Goal: Find specific page/section: Locate a particular part of the current website

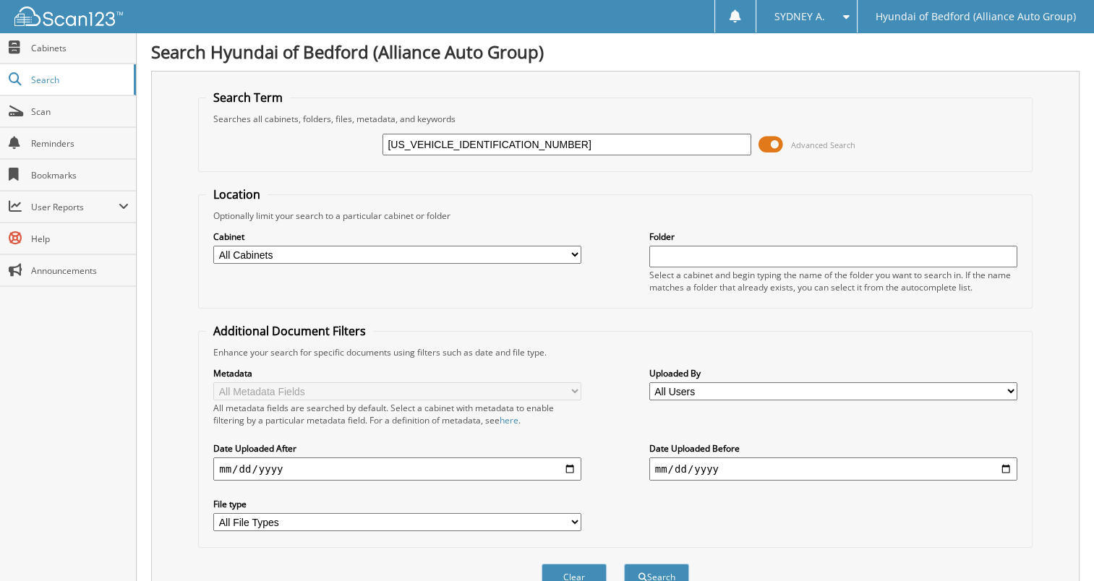
type input "[US_VEHICLE_IDENTIFICATION_NUMBER]"
click at [624, 564] on button "Search" at bounding box center [656, 577] width 65 height 27
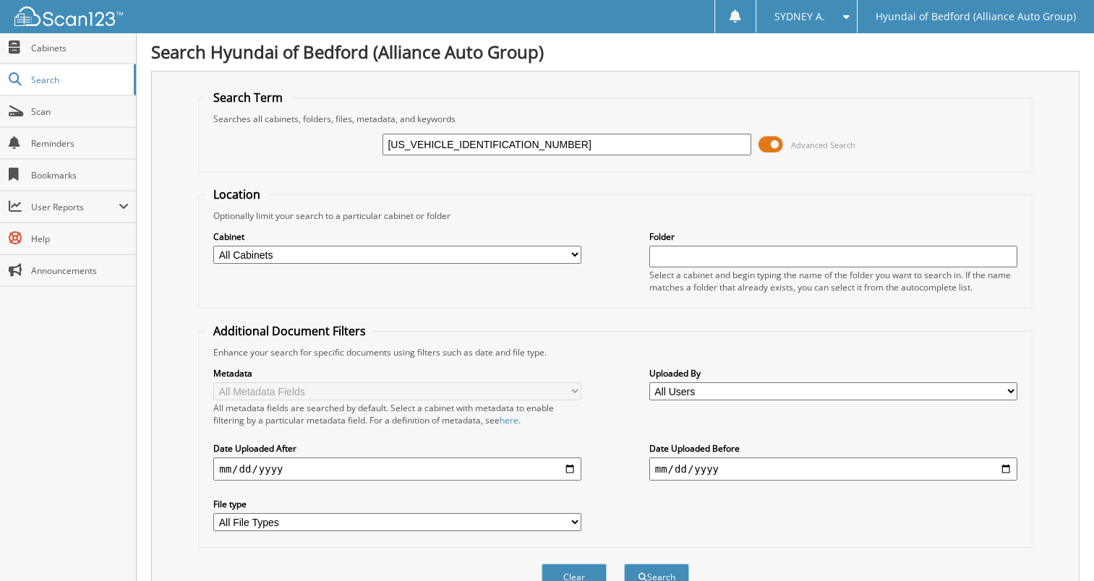
click at [605, 137] on input "[US_VEHICLE_IDENTIFICATION_NUMBER]" at bounding box center [566, 145] width 368 height 22
type input "149517"
click at [624, 564] on button "Search" at bounding box center [656, 577] width 65 height 27
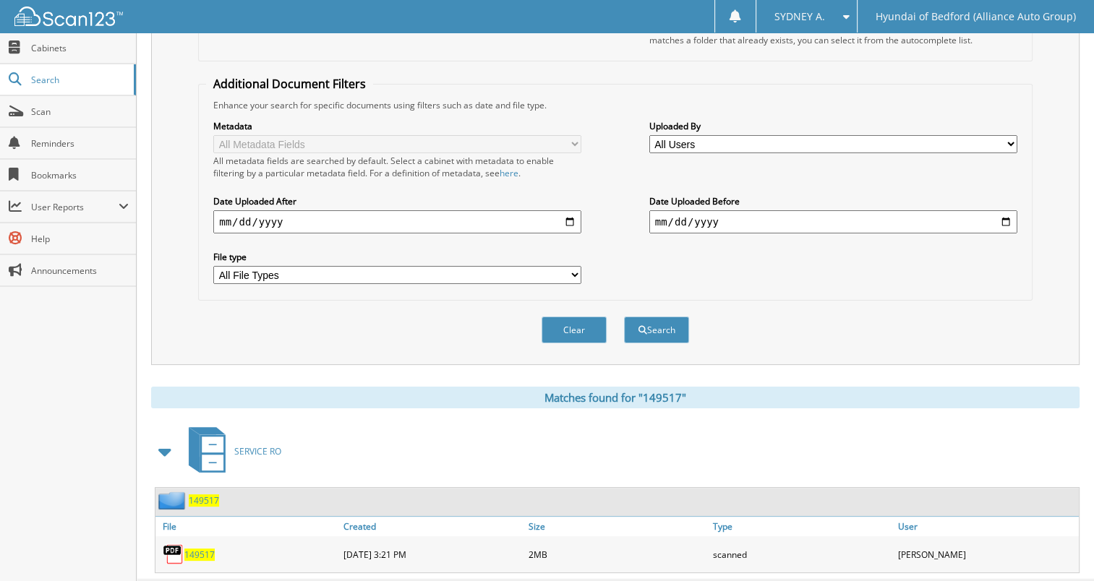
scroll to position [267, 0]
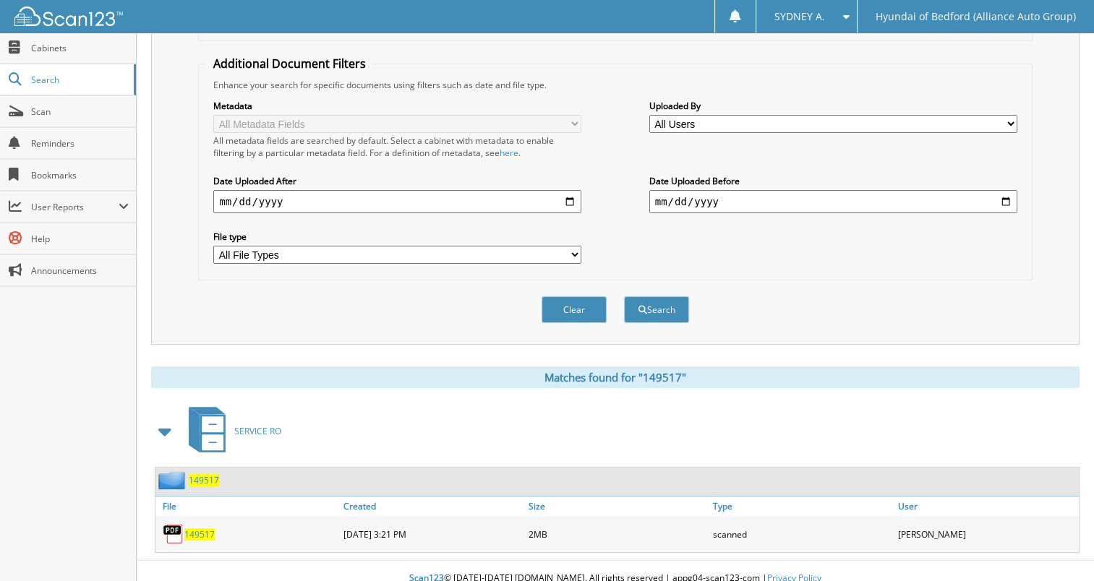
click at [186, 528] on span "149517" at bounding box center [199, 534] width 30 height 12
